Goal: Use online tool/utility: Utilize a website feature to perform a specific function

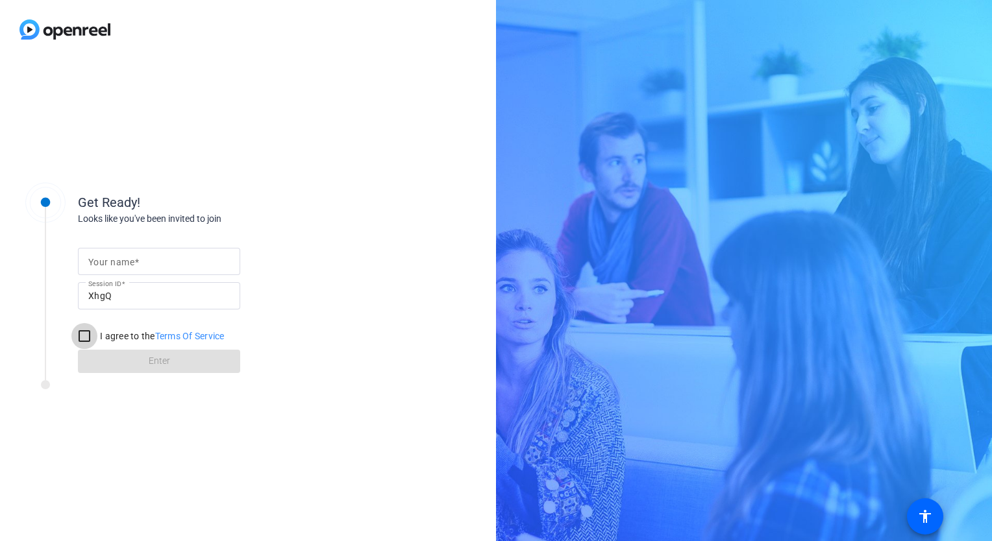
click at [81, 334] on input "I agree to the Terms Of Service" at bounding box center [84, 336] width 26 height 26
checkbox input "true"
click at [150, 261] on input "Your name" at bounding box center [159, 262] width 142 height 16
type input "[PERSON_NAME]"
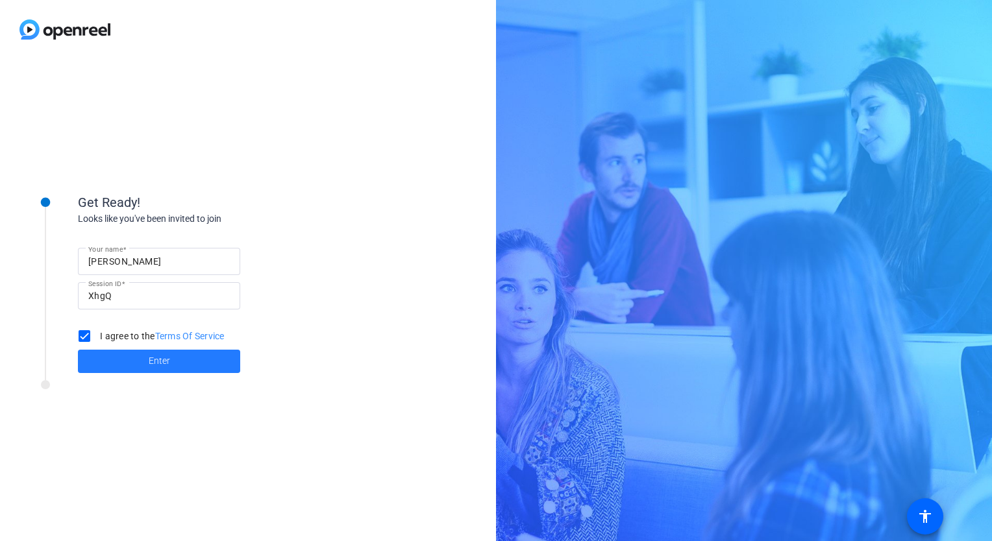
click at [127, 362] on span at bounding box center [159, 361] width 162 height 31
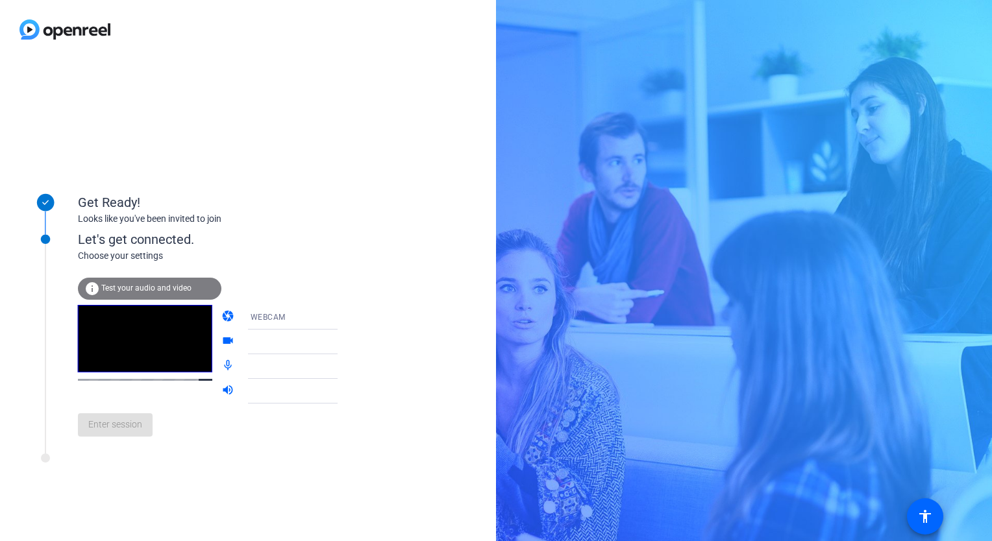
click at [124, 293] on div "info Test your audio and video" at bounding box center [149, 289] width 143 height 22
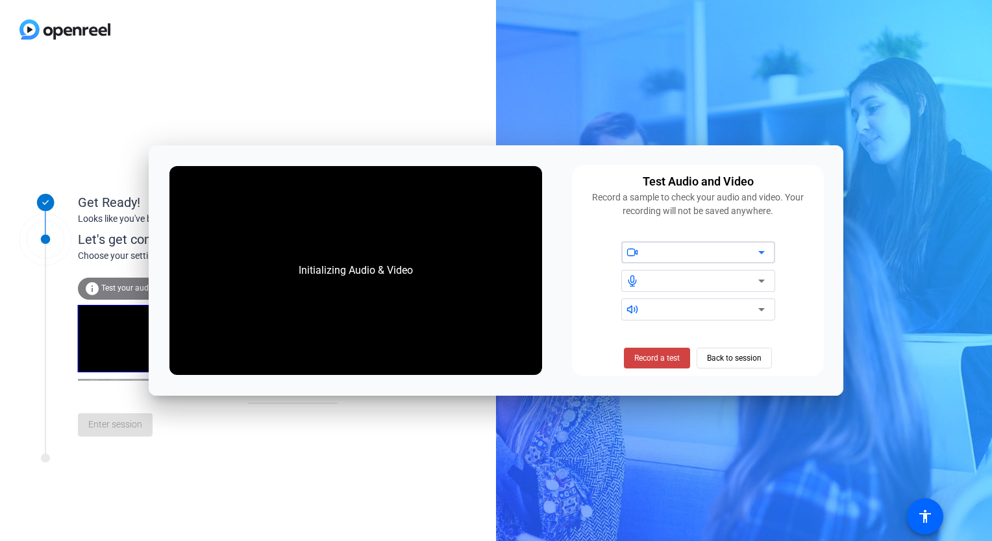
click at [124, 293] on div "info Test your audio and video" at bounding box center [149, 289] width 143 height 22
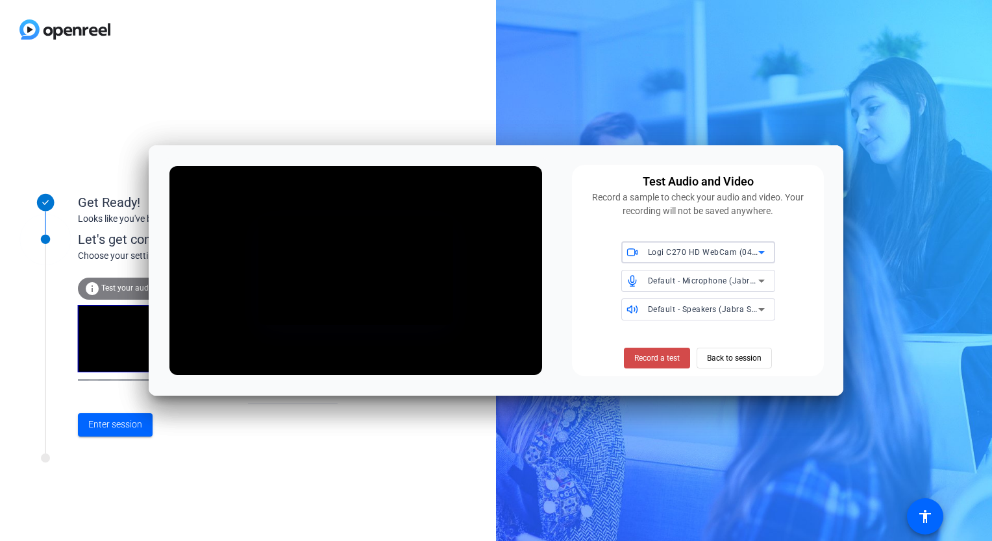
click at [665, 361] on span "Record a test" at bounding box center [656, 359] width 45 height 12
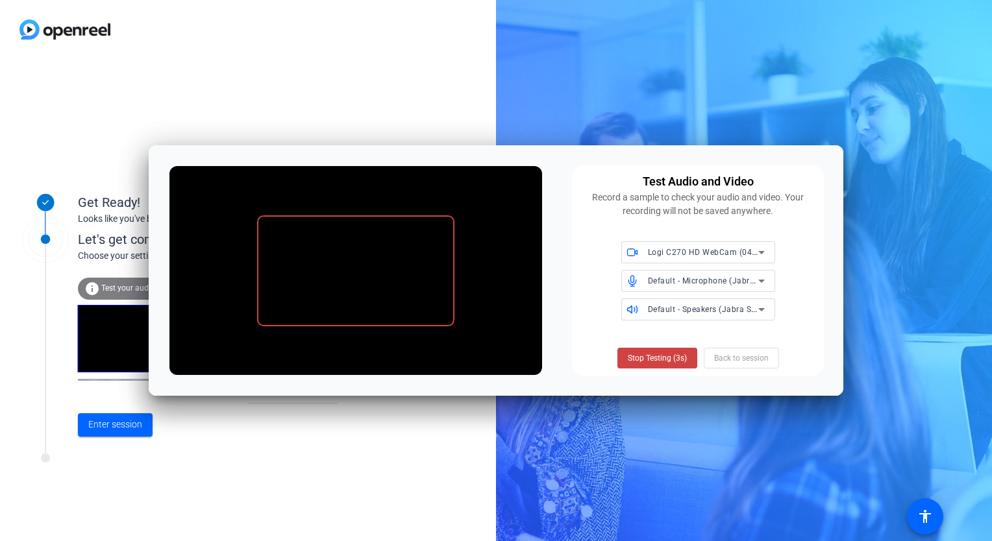
click at [665, 361] on span "Stop Testing (3s)" at bounding box center [657, 359] width 59 height 12
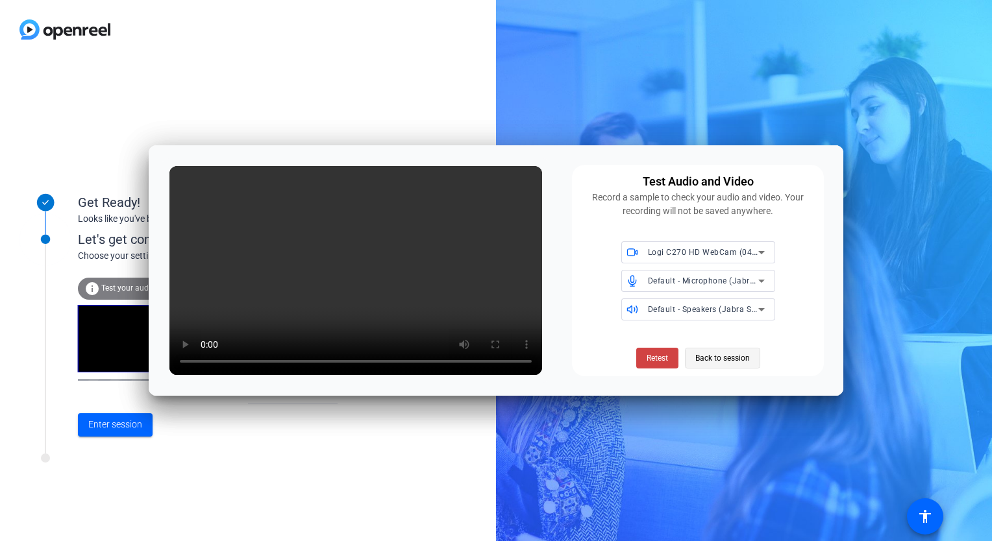
click at [715, 364] on span "Back to session" at bounding box center [722, 358] width 55 height 25
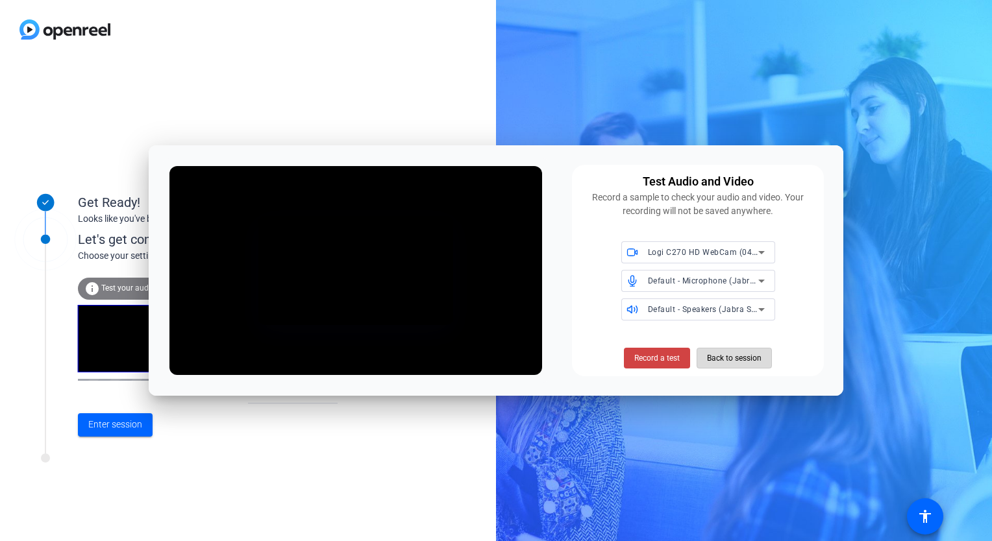
click at [725, 363] on span "Back to session" at bounding box center [734, 358] width 55 height 25
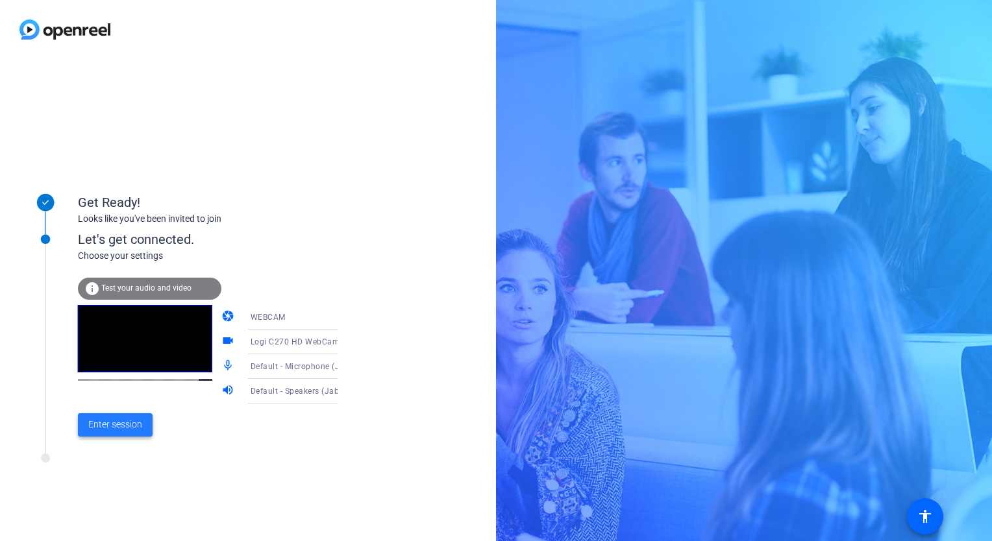
click at [121, 426] on span "Enter session" at bounding box center [115, 425] width 54 height 14
